Goal: Information Seeking & Learning: Learn about a topic

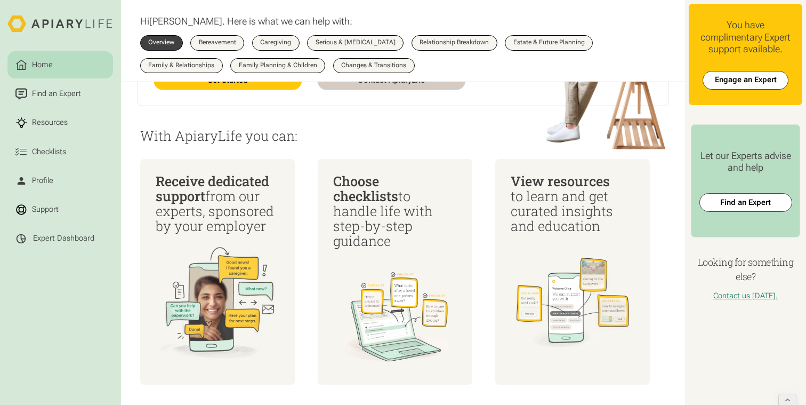
scroll to position [237, 0]
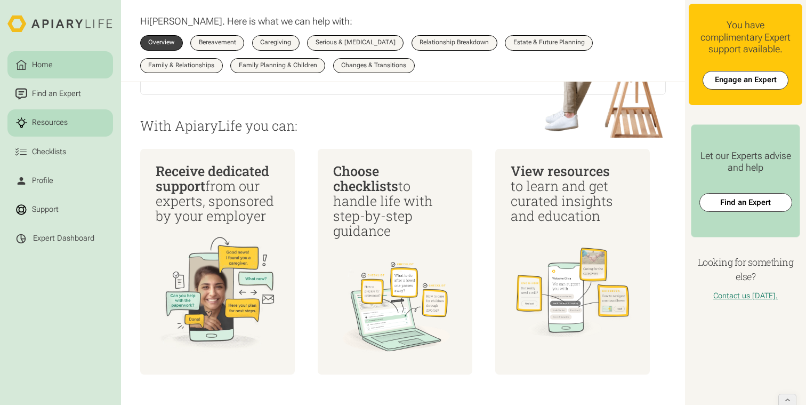
click at [61, 130] on link "Resources" at bounding box center [60, 122] width 106 height 27
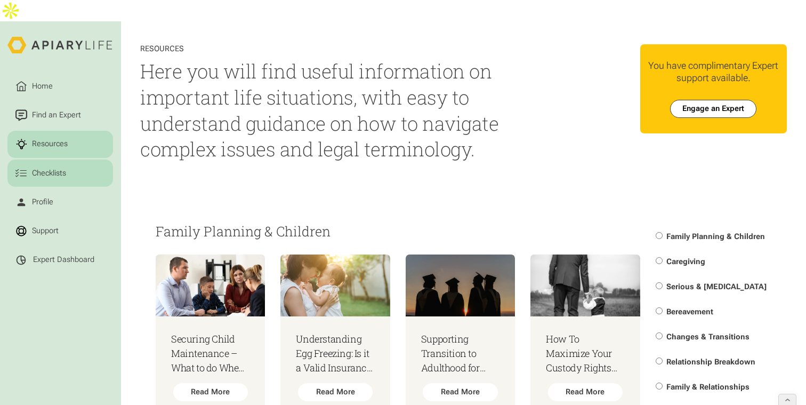
click at [52, 167] on div "Checklists" at bounding box center [49, 173] width 38 height 12
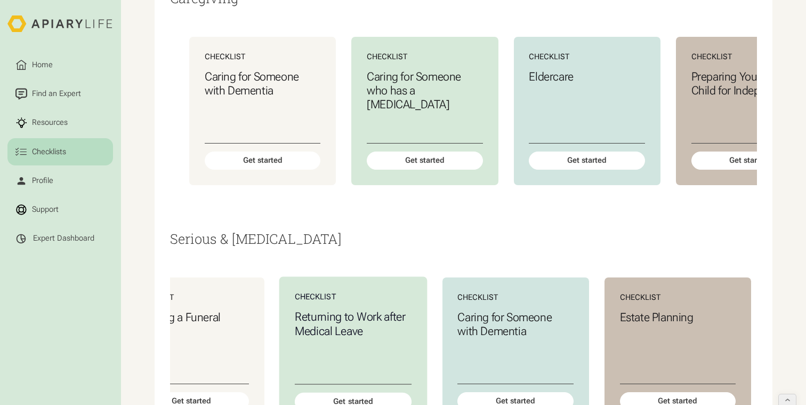
scroll to position [0, 119]
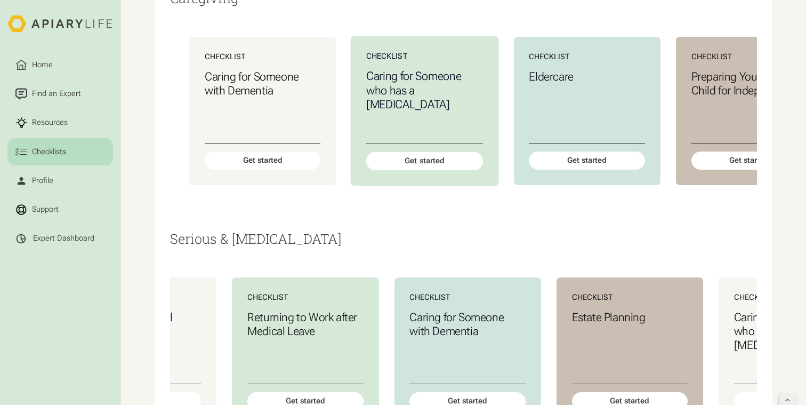
click at [434, 155] on div "Checklist Caring for Someone who has a Terminal Illness Get started" at bounding box center [425, 111] width 148 height 150
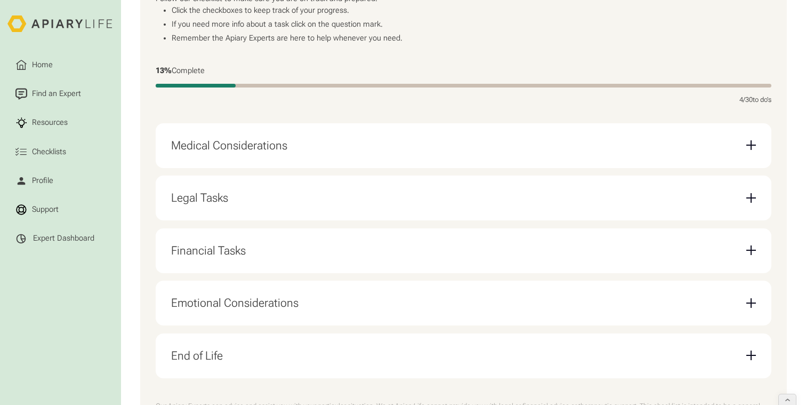
scroll to position [264, 0]
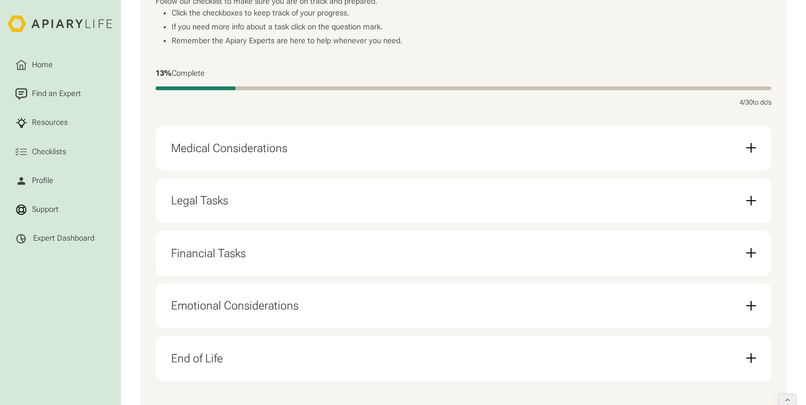
click at [320, 136] on div "Medical Considerations" at bounding box center [463, 147] width 585 height 29
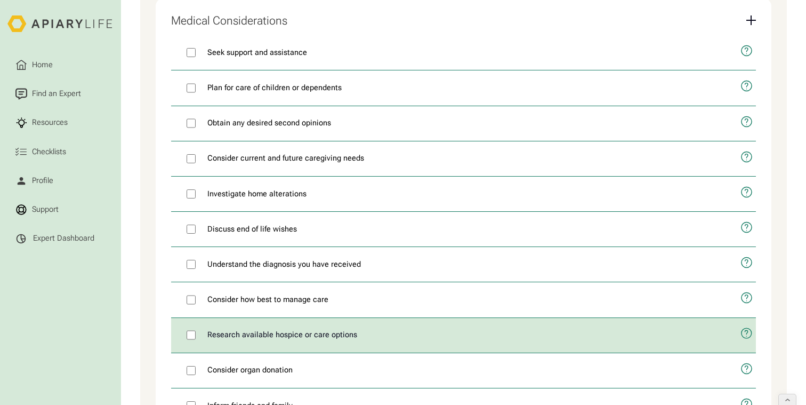
scroll to position [396, 0]
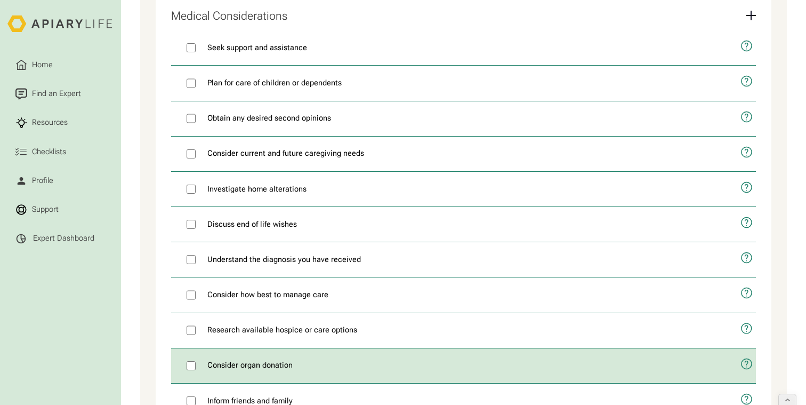
click at [746, 349] on icon "open modal" at bounding box center [747, 364] width 12 height 30
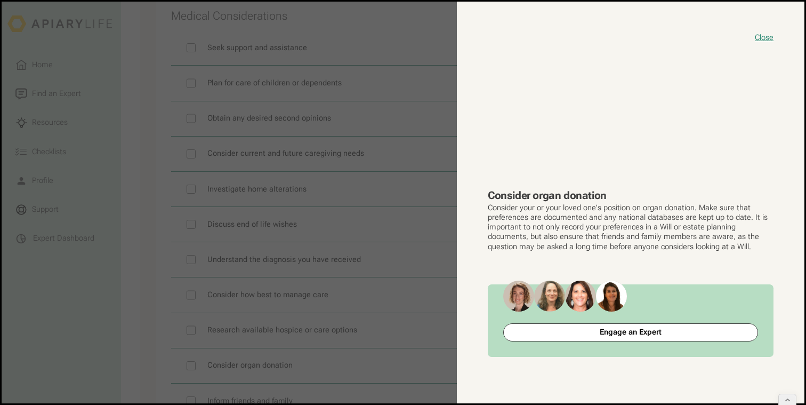
click at [425, 274] on button "close modal" at bounding box center [403, 202] width 803 height 401
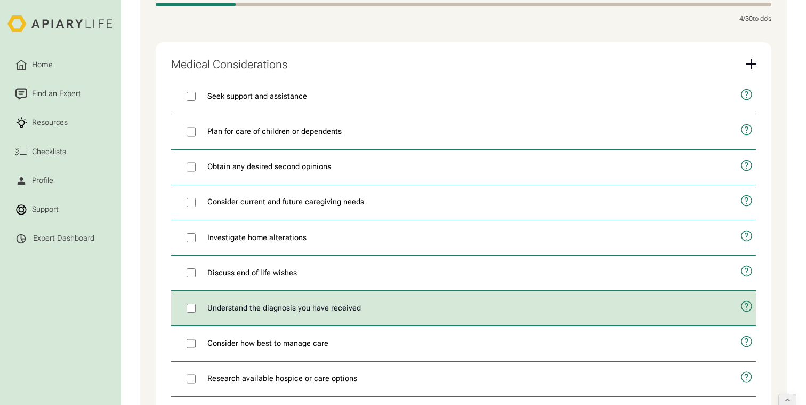
scroll to position [344, 0]
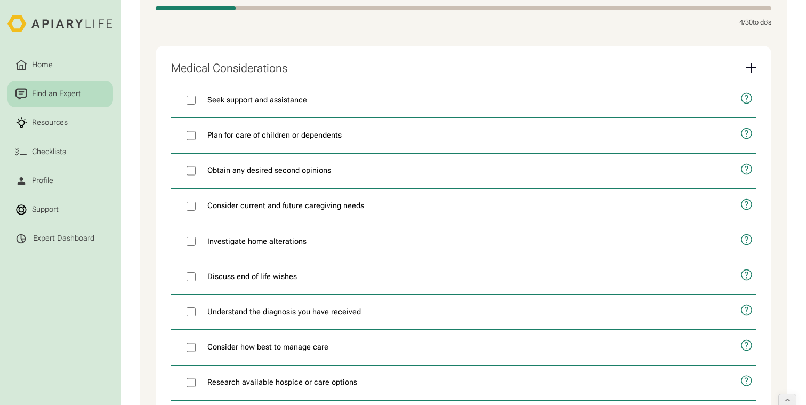
click at [56, 101] on link "Find an Expert" at bounding box center [60, 94] width 106 height 27
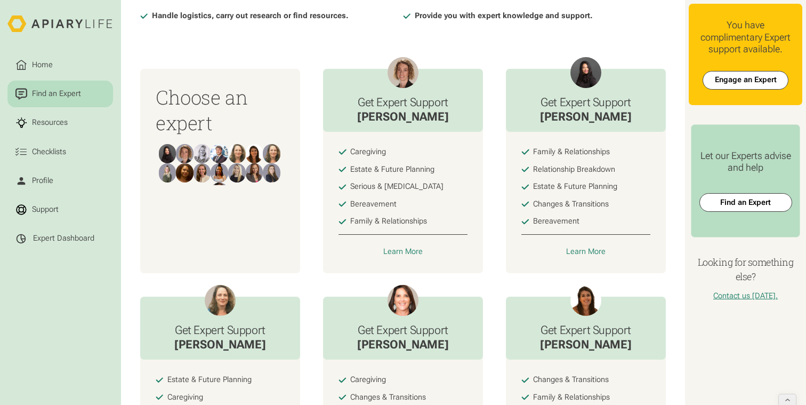
scroll to position [323, 0]
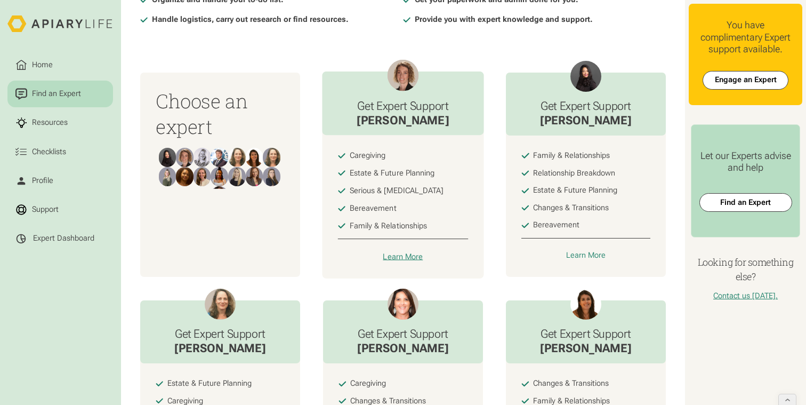
click at [409, 252] on div "Learn More" at bounding box center [403, 257] width 40 height 10
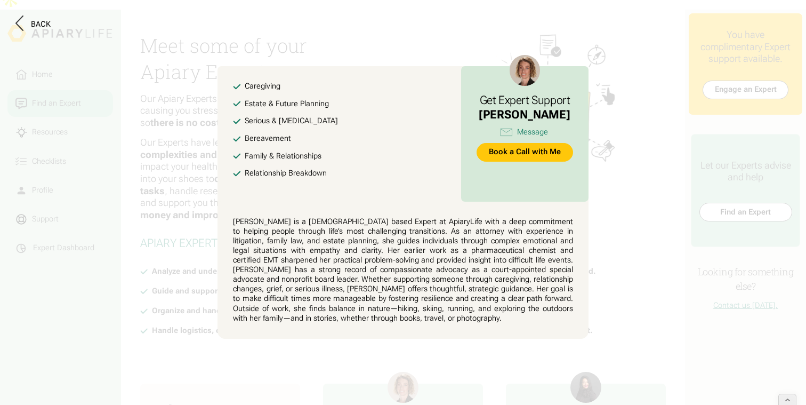
scroll to position [0, 0]
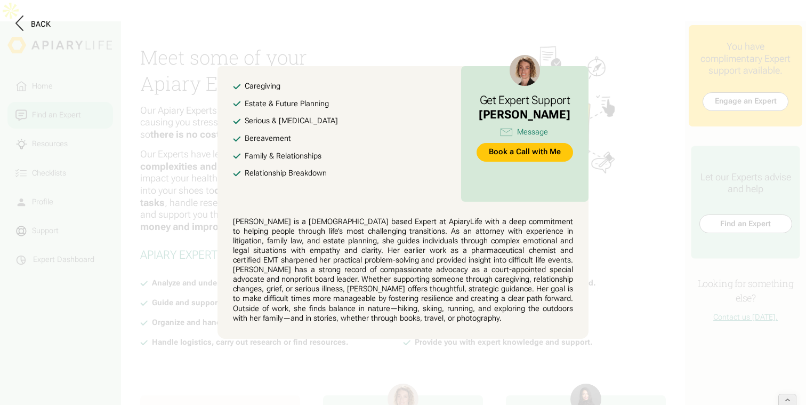
click at [422, 24] on div "Back" at bounding box center [402, 24] width 775 height 18
click at [22, 20] on icon at bounding box center [19, 22] width 8 height 15
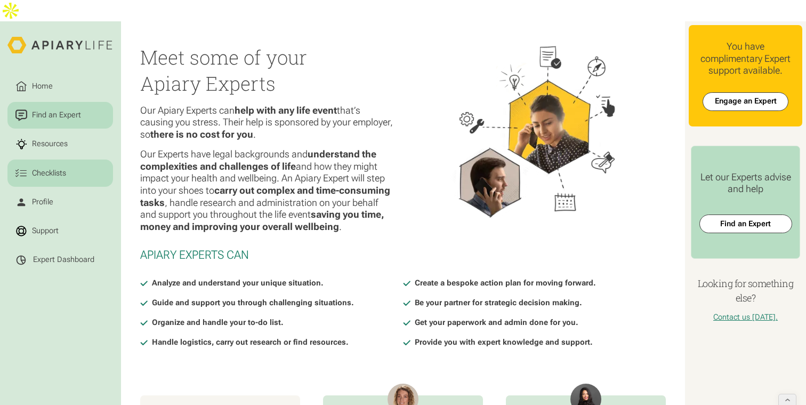
click at [49, 167] on div "Checklists" at bounding box center [49, 173] width 38 height 12
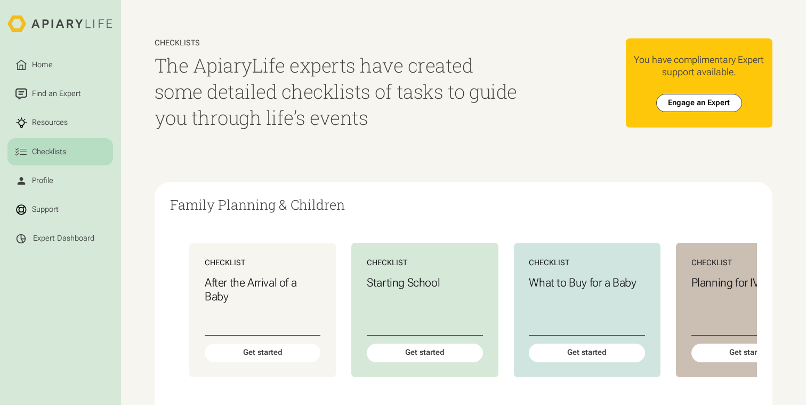
click at [43, 61] on html "Home Find an Expert Resources Checklists Profile Support Expert Dashboard Check…" at bounding box center [403, 202] width 806 height 405
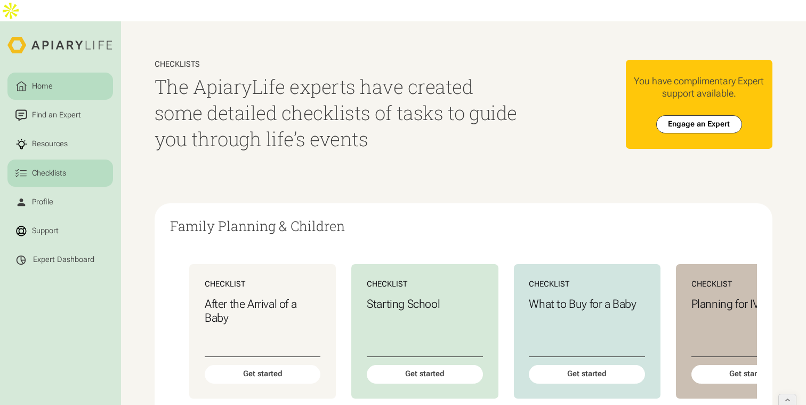
click at [35, 81] on div "Home" at bounding box center [42, 87] width 25 height 12
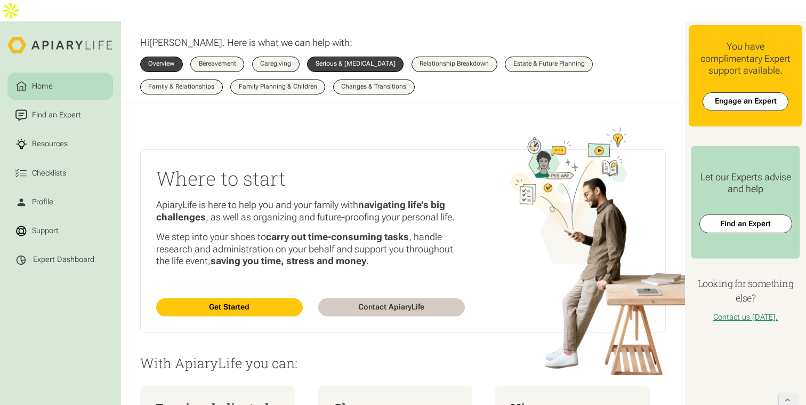
click at [368, 57] on link "Serious & [MEDICAL_DATA]" at bounding box center [355, 64] width 96 height 15
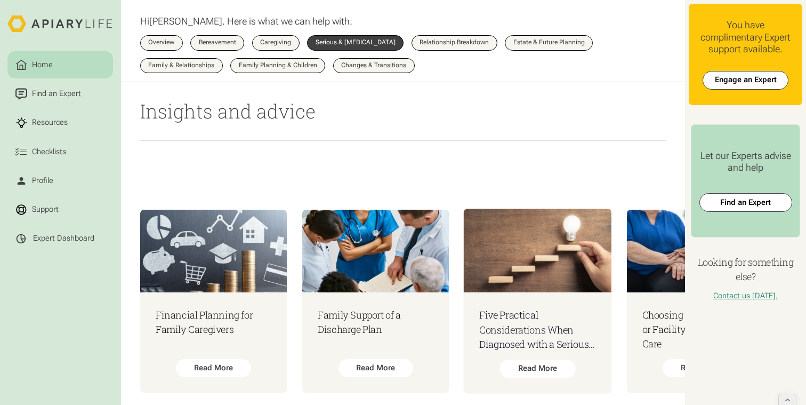
scroll to position [773, 0]
